Goal: Find specific page/section: Find specific page/section

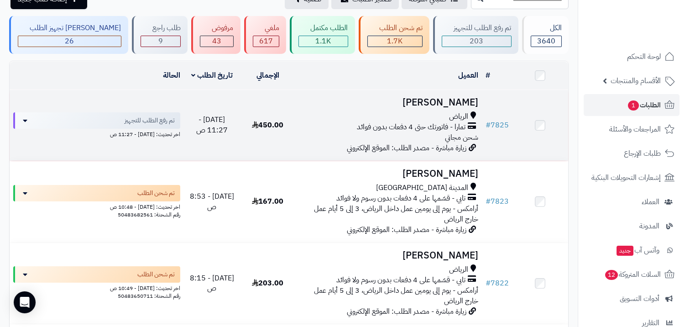
scroll to position [51, 0]
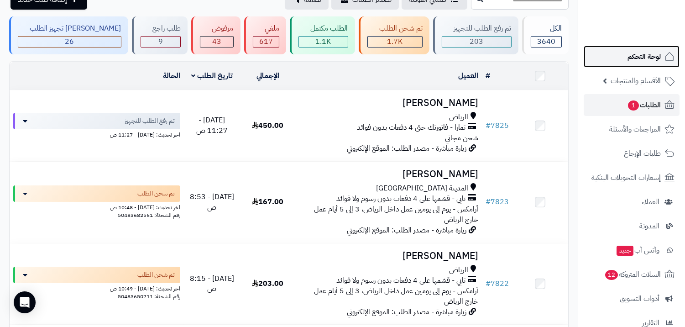
click at [636, 63] on link "لوحة التحكم" at bounding box center [632, 57] width 96 height 22
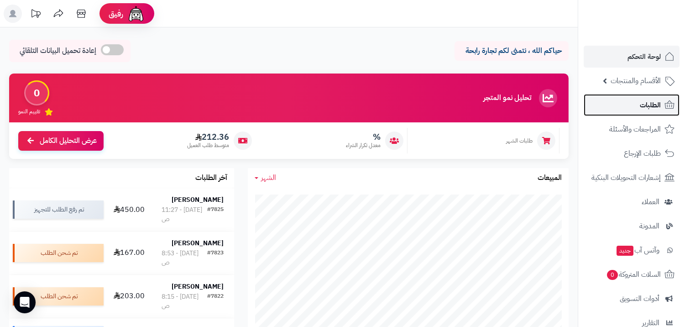
click at [646, 102] on span "الطلبات" at bounding box center [650, 105] width 21 height 13
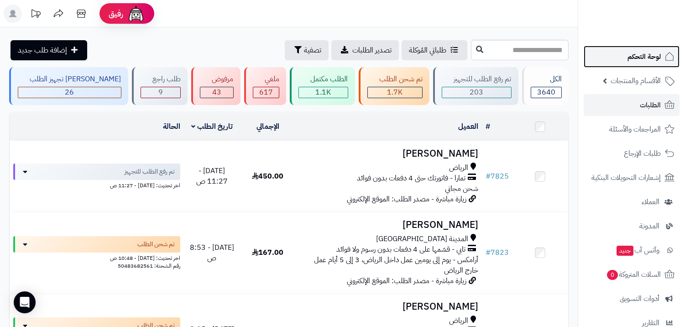
click at [656, 57] on span "لوحة التحكم" at bounding box center [643, 56] width 33 height 13
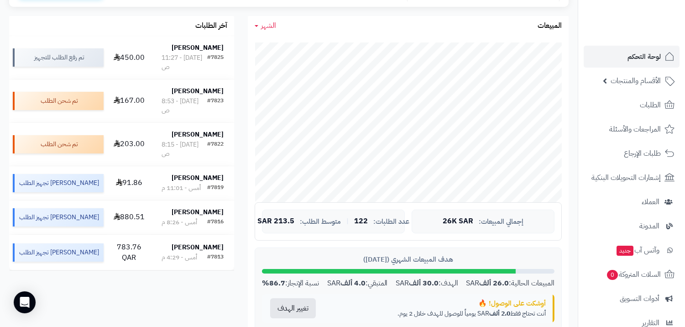
scroll to position [405, 0]
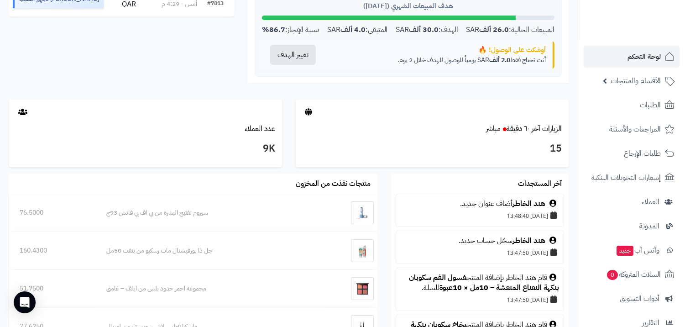
click at [641, 262] on ul "لوحة التحكم الأقسام والمنتجات المنتجات الأقسام الماركات مواصفات المنتجات مواصفا…" at bounding box center [631, 238] width 107 height 385
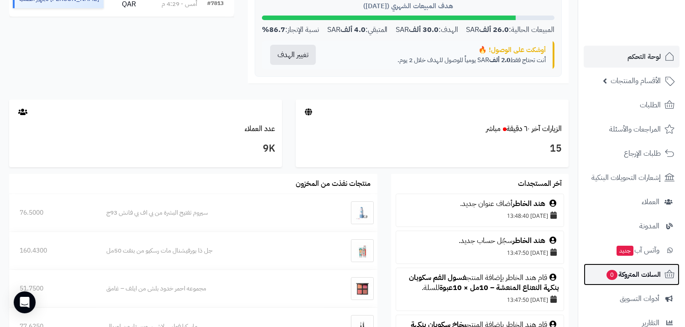
click at [642, 275] on span "السلات المتروكة 0" at bounding box center [632, 274] width 55 height 13
